Goal: Find specific page/section: Find specific page/section

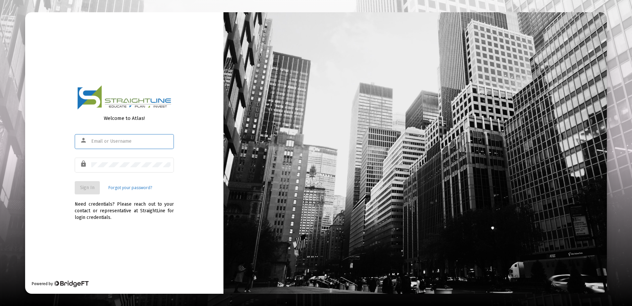
type input "[EMAIL_ADDRESS][DOMAIN_NAME]"
click at [88, 187] on span "Sign In" at bounding box center [87, 188] width 15 height 6
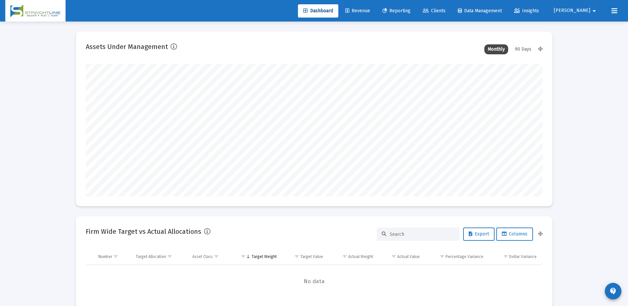
scroll to position [132, 246]
type input "[DATE]"
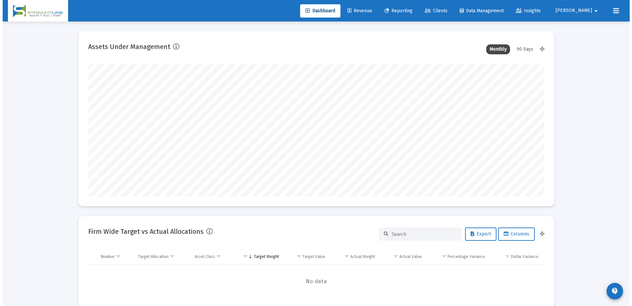
scroll to position [132, 213]
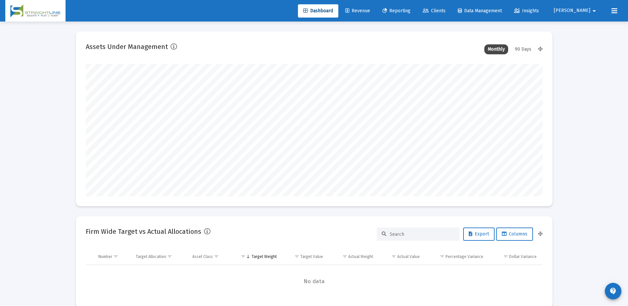
click at [445, 10] on span "Clients" at bounding box center [433, 11] width 23 height 6
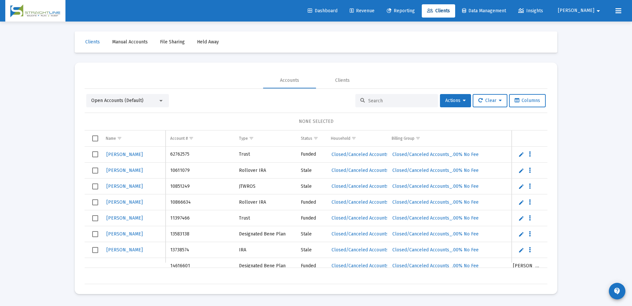
click at [375, 98] on input at bounding box center [401, 101] width 65 height 6
paste input "55912785"
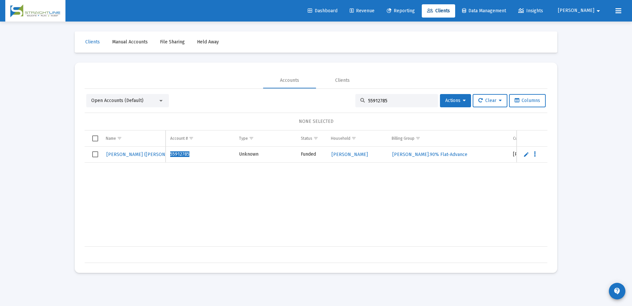
type input "55912785"
click at [123, 156] on span "[PERSON_NAME] ([PERSON_NAME]-Profit Sharing)" at bounding box center [161, 155] width 109 height 6
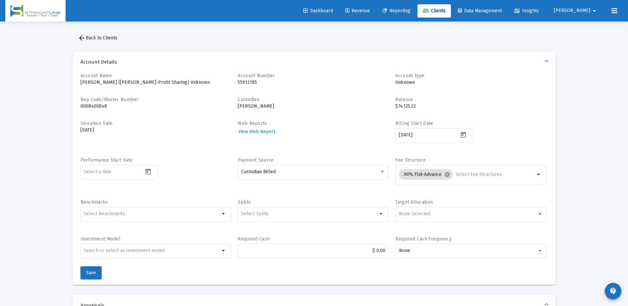
click at [445, 11] on span "Clients" at bounding box center [433, 11] width 23 height 6
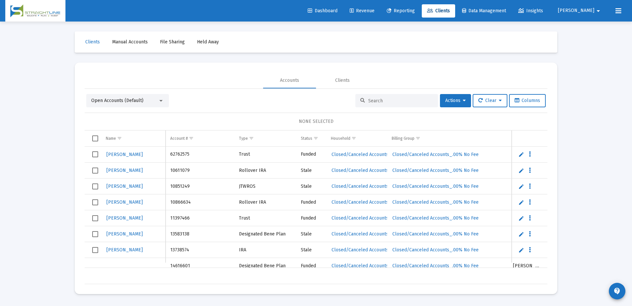
click at [388, 105] on div at bounding box center [397, 100] width 83 height 13
click at [390, 102] on input at bounding box center [401, 101] width 65 height 6
paste input "56715286"
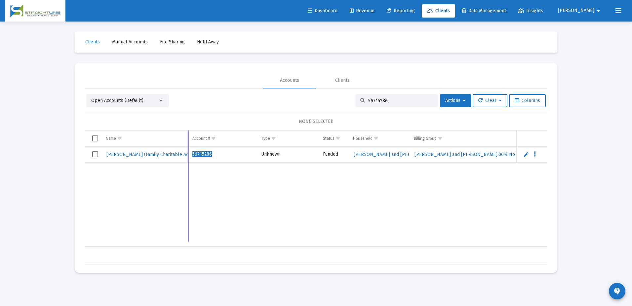
drag, startPoint x: 165, startPoint y: 141, endPoint x: 188, endPoint y: 146, distance: 22.6
click at [188, 146] on div "Name Name Account # Type Status Household Billing Group Custodian Inception Dat…" at bounding box center [316, 196] width 463 height 132
click at [450, 12] on span "Clients" at bounding box center [438, 11] width 23 height 6
click at [389, 103] on input "56715286" at bounding box center [401, 101] width 65 height 6
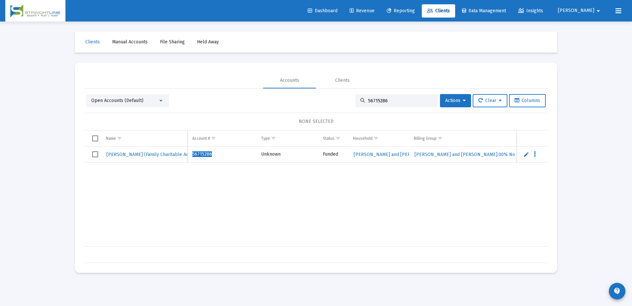
click at [389, 103] on input "56715286" at bounding box center [401, 101] width 65 height 6
paste input "[PERSON_NAME][GEOGRAPHIC_DATA], Unknown"
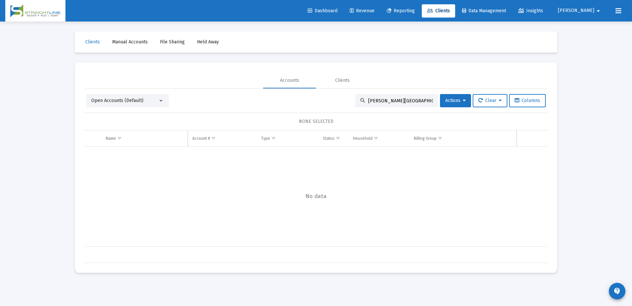
drag, startPoint x: 420, startPoint y: 99, endPoint x: 392, endPoint y: 100, distance: 27.8
click at [392, 100] on input "[PERSON_NAME][GEOGRAPHIC_DATA], Unknown" at bounding box center [401, 101] width 65 height 6
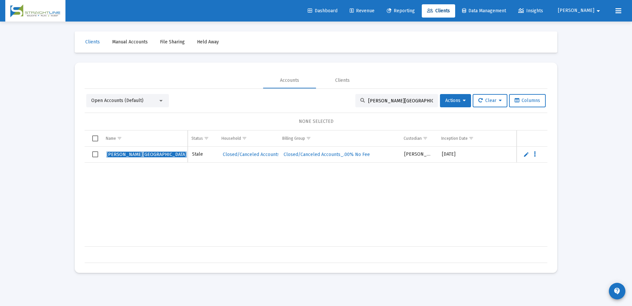
scroll to position [0, 130]
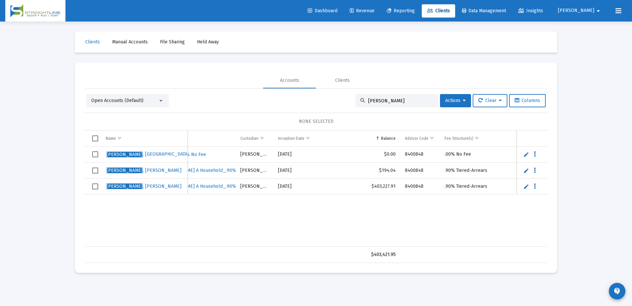
type input "[PERSON_NAME]"
